Goal: Complete application form

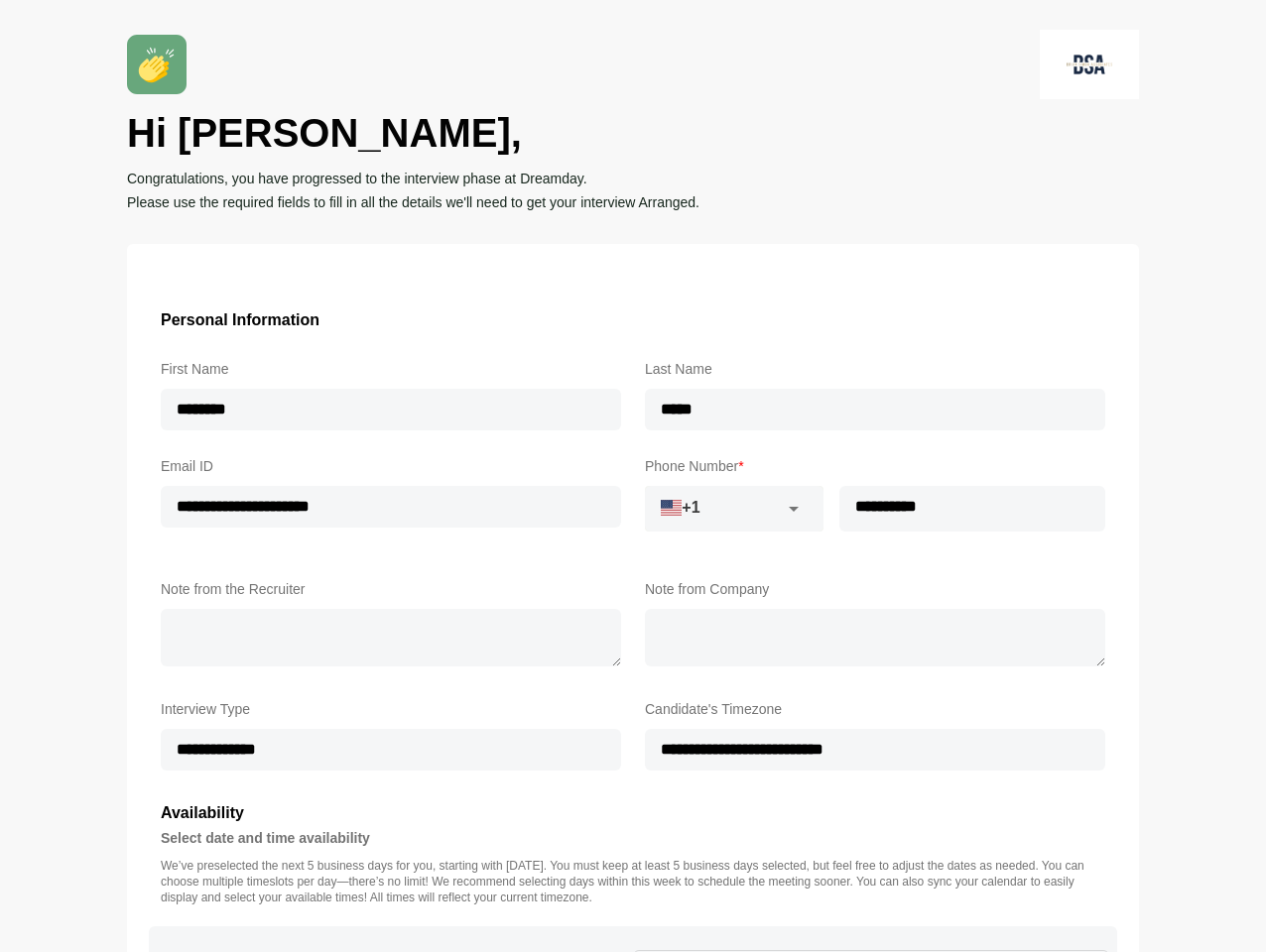
click at [734, 523] on input "text" at bounding box center [711, 514] width 133 height 42
click at [794, 521] on icon at bounding box center [794, 509] width 24 height 24
click at [972, 523] on input "**********" at bounding box center [953, 507] width 228 height 42
click at [1083, 523] on icon "Clear" at bounding box center [1084, 511] width 24 height 24
